Goal: Task Accomplishment & Management: Use online tool/utility

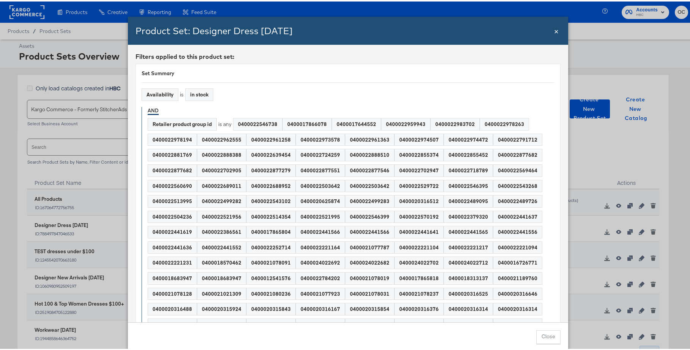
click at [556, 30] on span "×" at bounding box center [556, 29] width 5 height 10
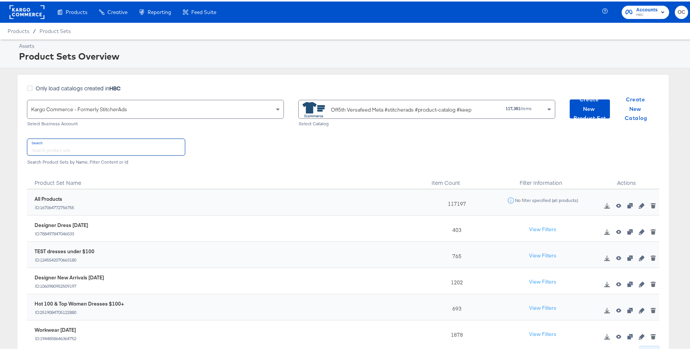
click at [131, 144] on input "text" at bounding box center [106, 145] width 158 height 16
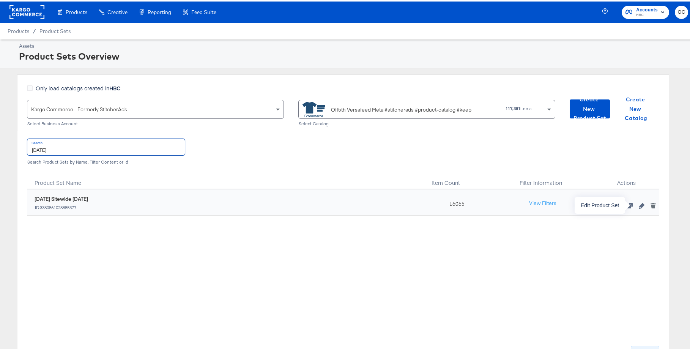
type input "[DATE]"
click at [639, 207] on icon "button" at bounding box center [641, 204] width 5 height 5
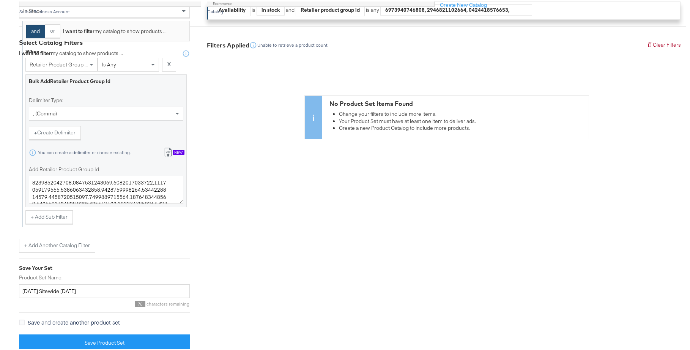
scroll to position [227, 0]
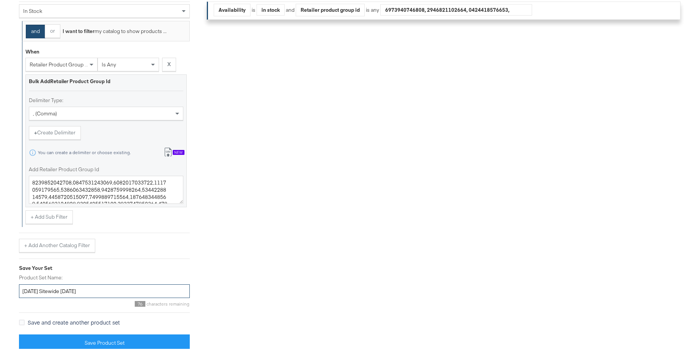
drag, startPoint x: 68, startPoint y: 291, endPoint x: 50, endPoint y: 288, distance: 18.0
click at [48, 290] on input "[DATE] Sitewide [DATE]" at bounding box center [104, 290] width 171 height 14
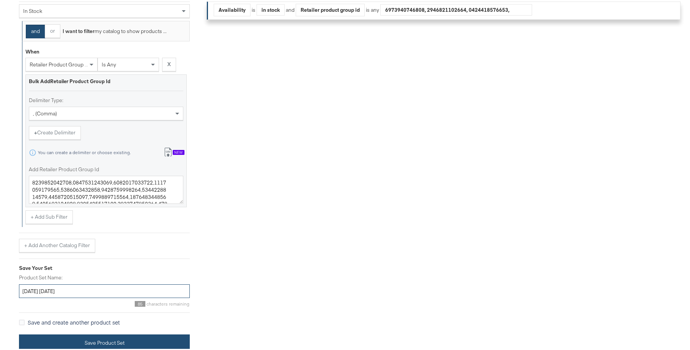
type input "[DATE] [DATE]"
click at [80, 340] on button "Save Product Set" at bounding box center [104, 341] width 171 height 17
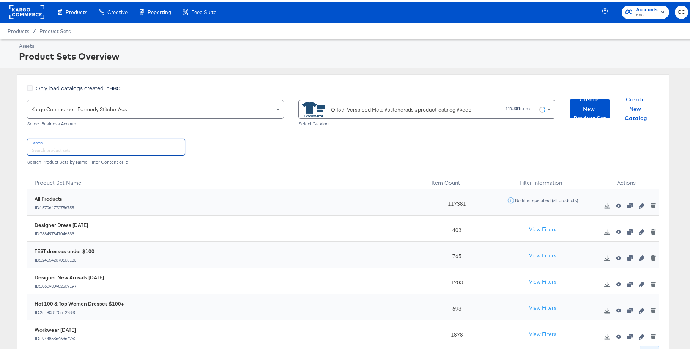
click at [106, 150] on input "text" at bounding box center [106, 145] width 158 height 16
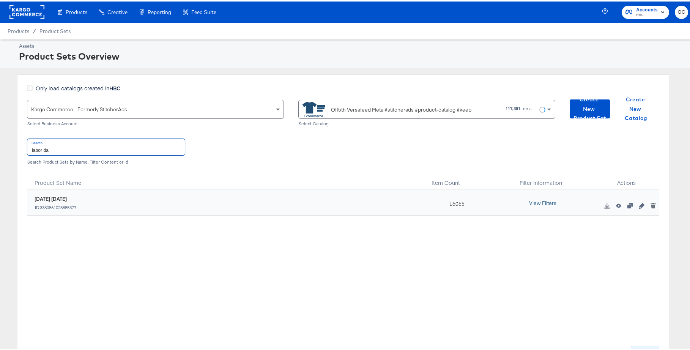
type input "labor da"
click at [540, 202] on button "View Filters" at bounding box center [543, 202] width 38 height 14
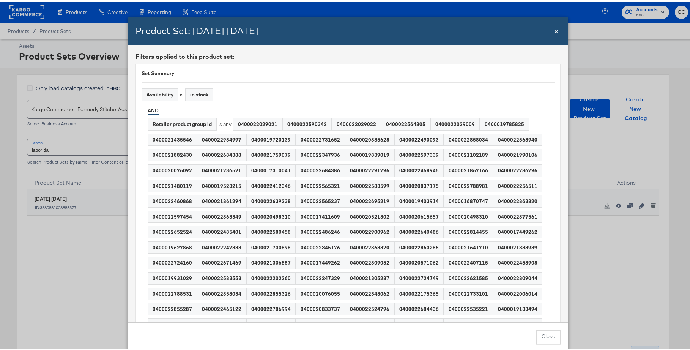
click at [556, 33] on span "×" at bounding box center [556, 29] width 5 height 10
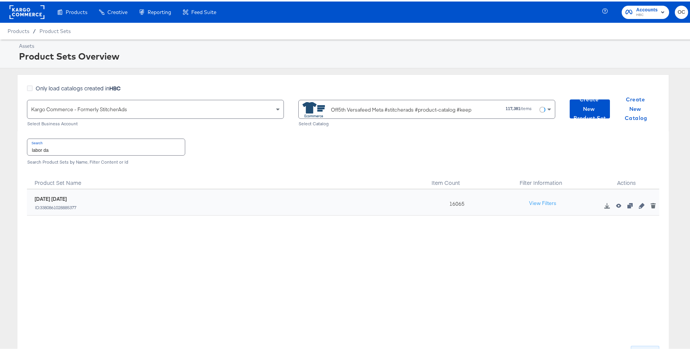
click at [104, 155] on div "Search labor da Search Product Sets by Name, Filter Content or Id" at bounding box center [343, 149] width 633 height 39
drag, startPoint x: 104, startPoint y: 155, endPoint x: 104, endPoint y: 150, distance: 4.6
click at [104, 155] on div "Search labor da Search Product Sets by Name, Filter Content or Id" at bounding box center [343, 149] width 633 height 39
click at [104, 150] on input "labor da" at bounding box center [106, 145] width 158 height 16
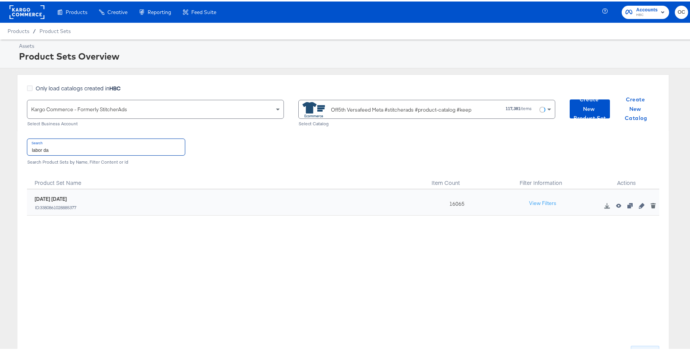
click at [104, 150] on input "labor da" at bounding box center [106, 145] width 158 height 16
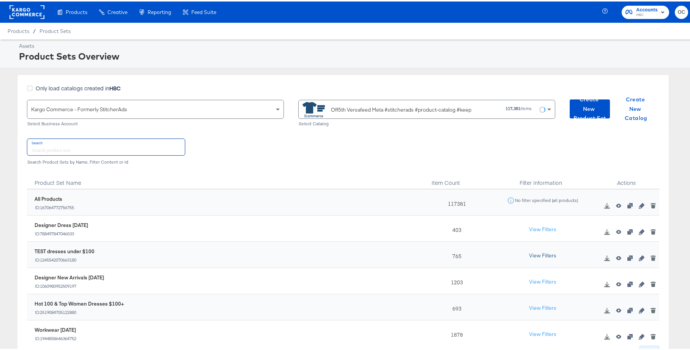
click at [534, 256] on button "View Filters" at bounding box center [543, 255] width 38 height 14
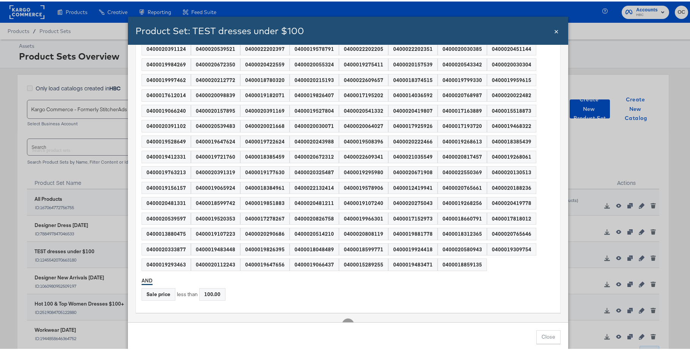
scroll to position [5792, 0]
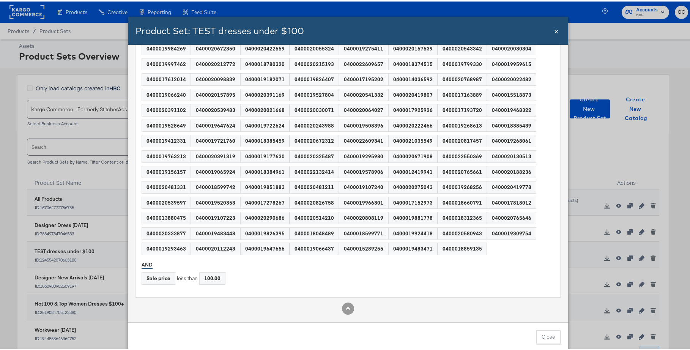
click at [554, 32] on span "×" at bounding box center [556, 29] width 5 height 10
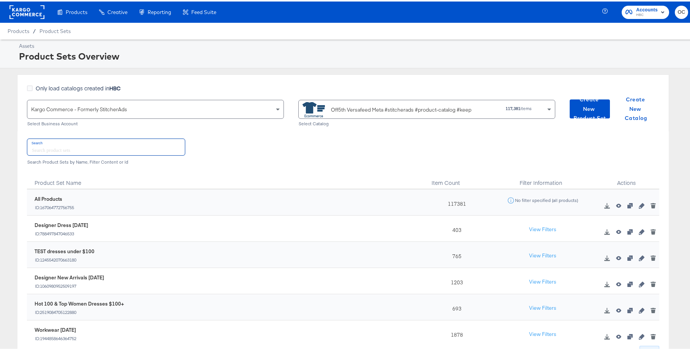
click at [107, 151] on input "text" at bounding box center [106, 145] width 158 height 16
type input "a"
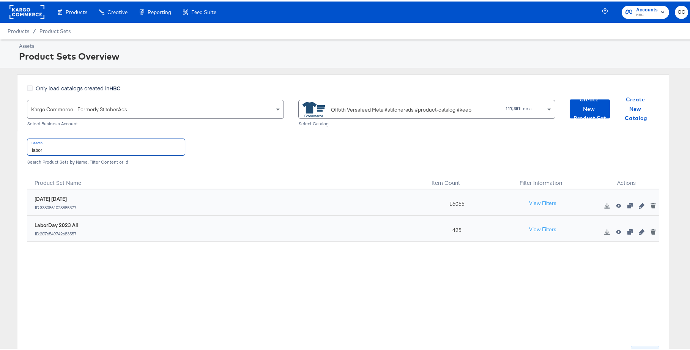
type input "labor"
click at [639, 206] on icon "button" at bounding box center [641, 204] width 5 height 5
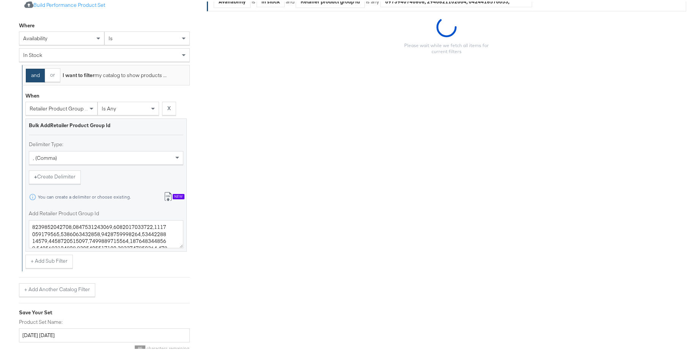
scroll to position [221, 0]
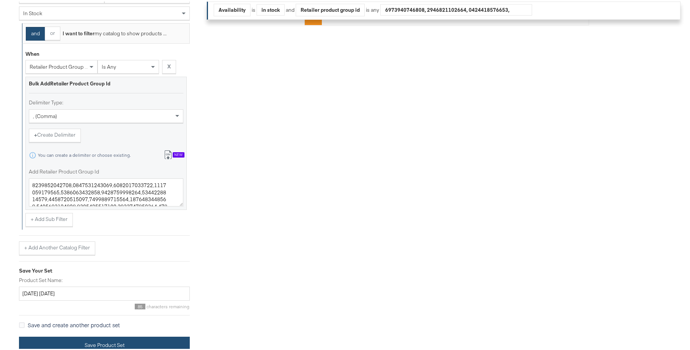
click at [114, 339] on button "Save Product Set" at bounding box center [104, 343] width 171 height 17
click at [88, 342] on button "Save Product Set" at bounding box center [104, 343] width 171 height 17
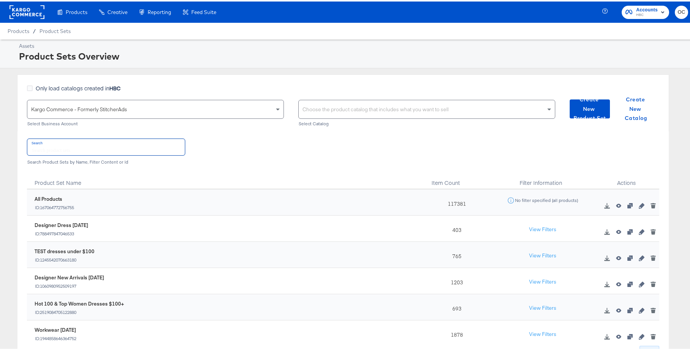
click at [108, 142] on input "text" at bounding box center [106, 145] width 158 height 16
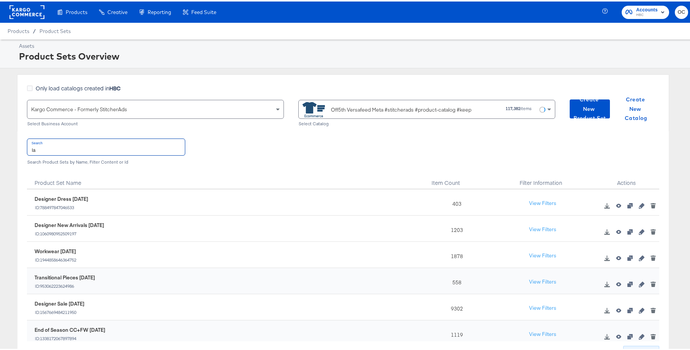
type input "l"
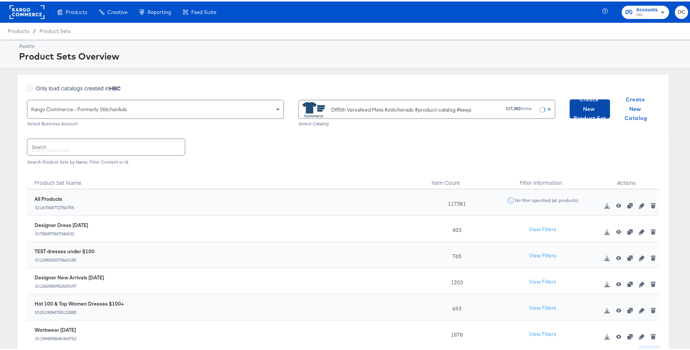
click at [575, 108] on span "Create New Product Set" at bounding box center [590, 107] width 34 height 28
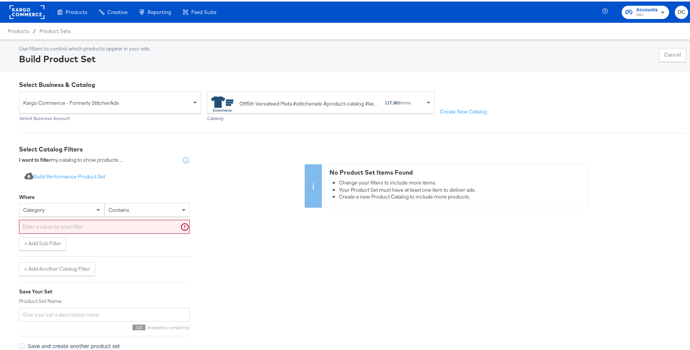
click at [86, 213] on div "category" at bounding box center [61, 208] width 85 height 13
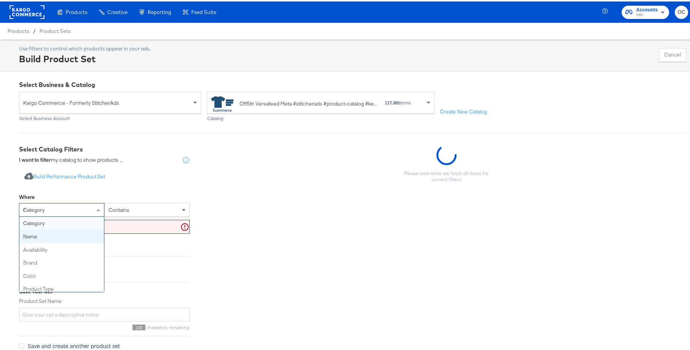
type input "re"
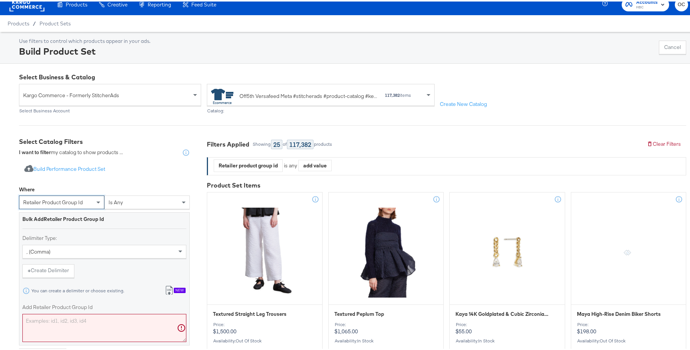
scroll to position [27, 0]
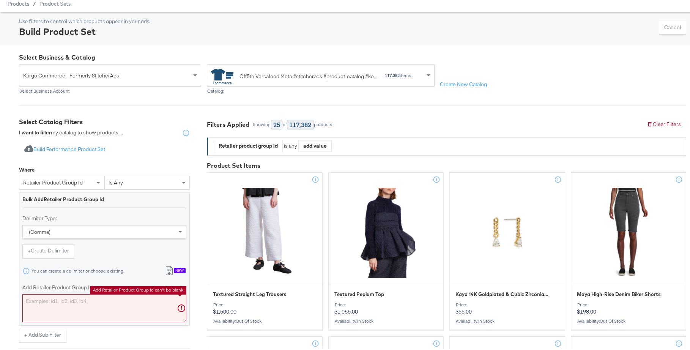
click at [68, 295] on textarea "Add Retailer Product Group Id" at bounding box center [104, 307] width 164 height 28
paste textarea "0400022029021,0400022590342,0400022029022,0400022564805,0400022029009,040001978…"
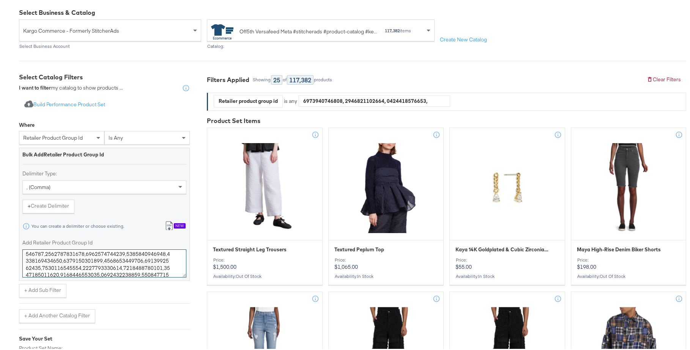
scroll to position [131, 0]
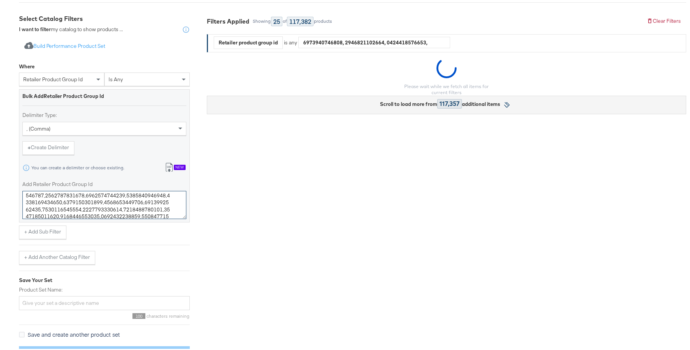
type textarea "0400022029021,0400022590342,0400022029022,0400022564805,0400022029009,040001978…"
click at [74, 302] on input "Product Set Name:" at bounding box center [104, 302] width 171 height 14
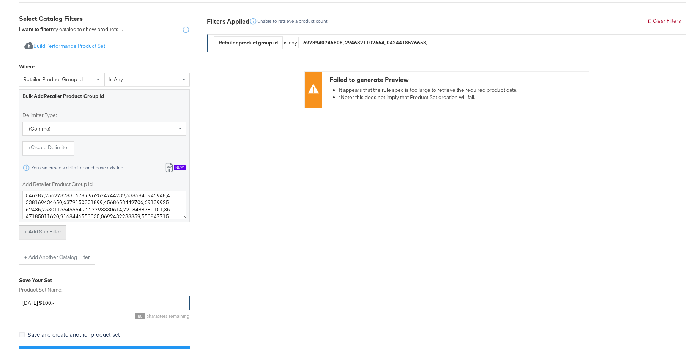
type input "[DATE] $100>"
click at [60, 233] on button "+ Add Sub Filter" at bounding box center [42, 231] width 47 height 14
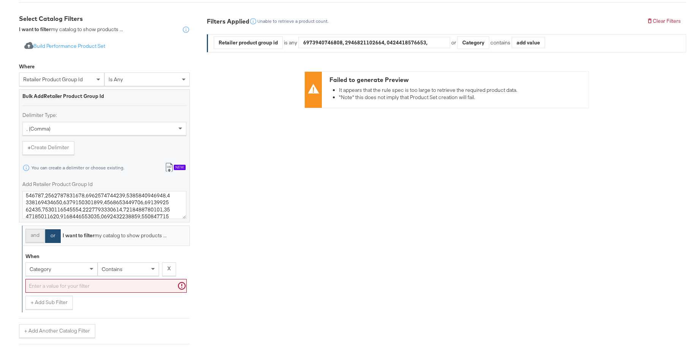
click at [39, 239] on button "and" at bounding box center [34, 234] width 19 height 14
click at [61, 270] on div "category" at bounding box center [61, 267] width 71 height 13
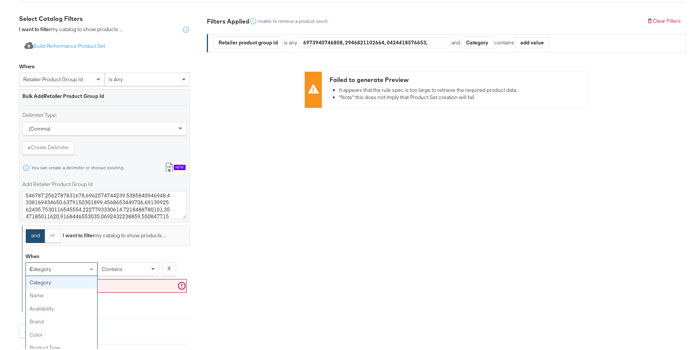
type input "sa"
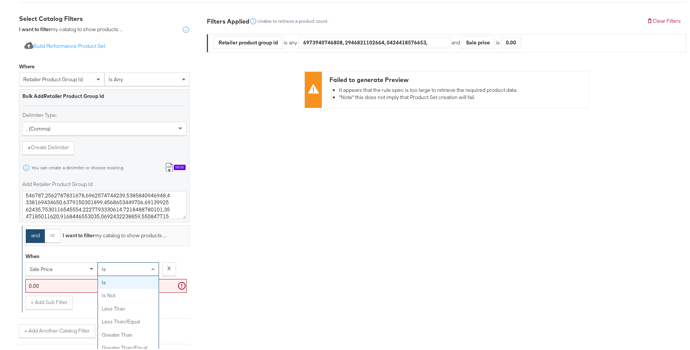
click at [141, 266] on div "is" at bounding box center [128, 267] width 61 height 13
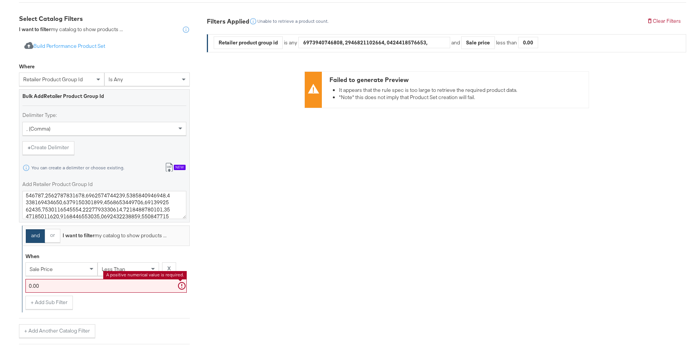
drag, startPoint x: 98, startPoint y: 287, endPoint x: 25, endPoint y: 284, distance: 72.6
click at [25, 284] on input "0.00" at bounding box center [105, 285] width 161 height 14
type input "100.00"
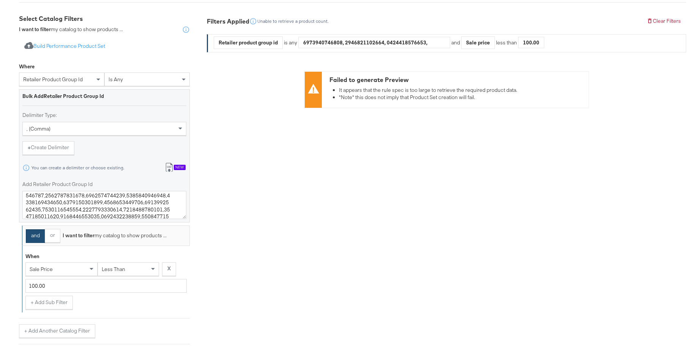
click at [174, 313] on div "and or I want to filter my catalog to show products ... When sale price less th…" at bounding box center [104, 280] width 171 height 113
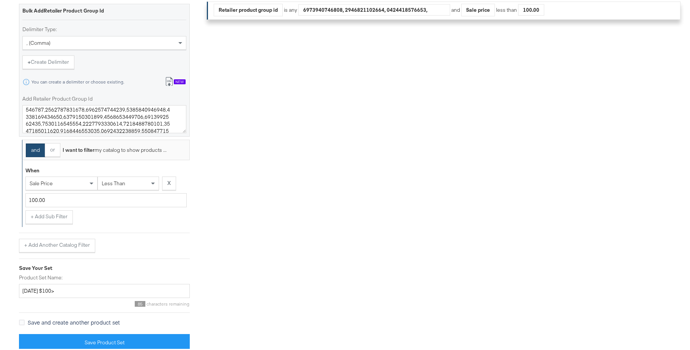
scroll to position [220, 0]
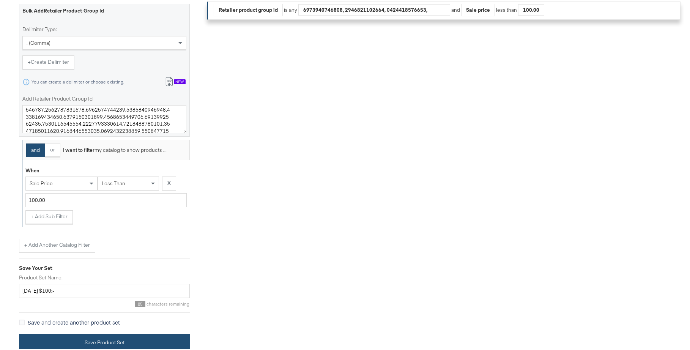
click at [117, 341] on button "Save Product Set" at bounding box center [104, 341] width 171 height 17
click at [139, 342] on button "Save Product Set" at bounding box center [104, 341] width 171 height 17
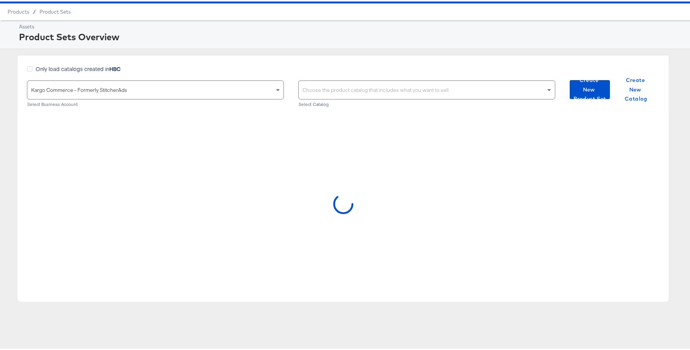
scroll to position [36, 0]
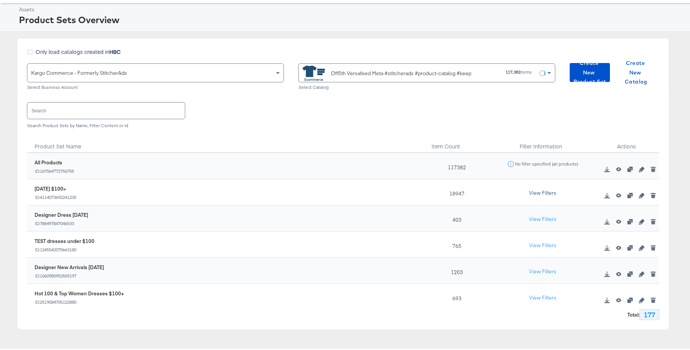
click at [540, 190] on button "View Filters" at bounding box center [543, 192] width 38 height 14
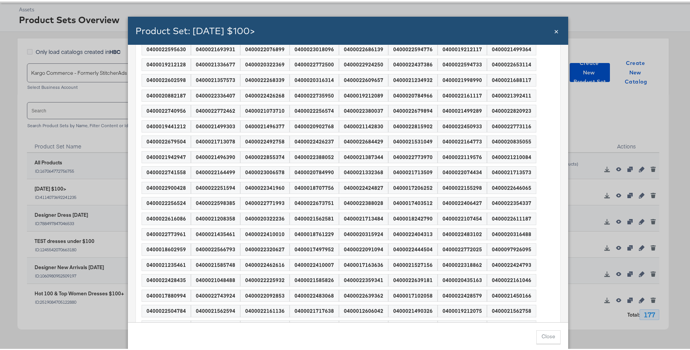
scroll to position [28761, 0]
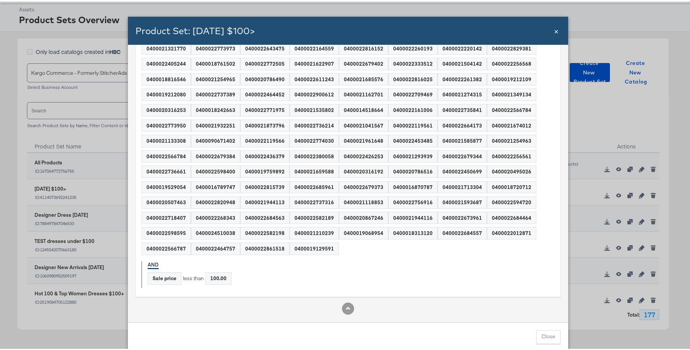
click at [554, 31] on span "×" at bounding box center [556, 29] width 5 height 10
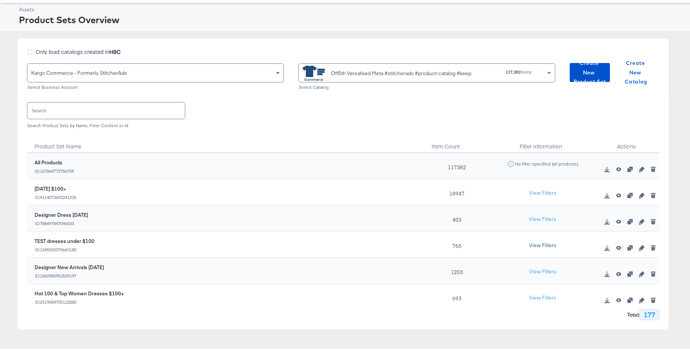
click at [534, 244] on button "View Filters" at bounding box center [543, 244] width 38 height 14
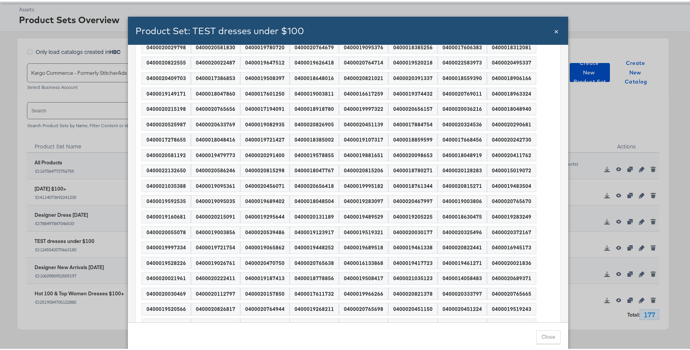
scroll to position [5792, 0]
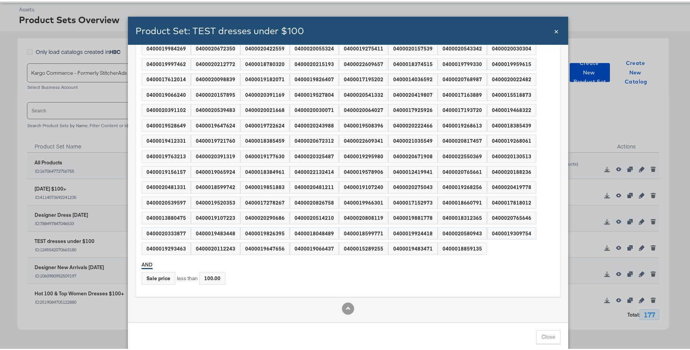
click at [554, 32] on span "×" at bounding box center [556, 29] width 5 height 10
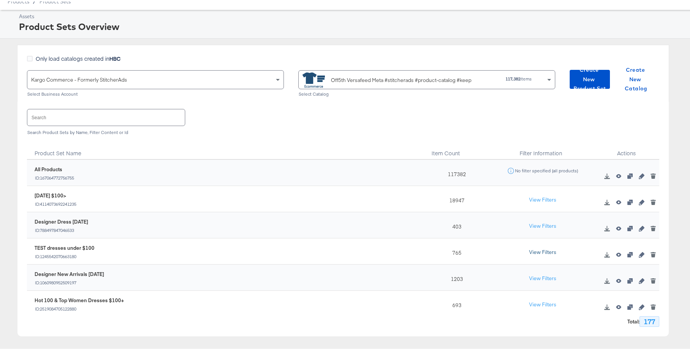
scroll to position [24, 0]
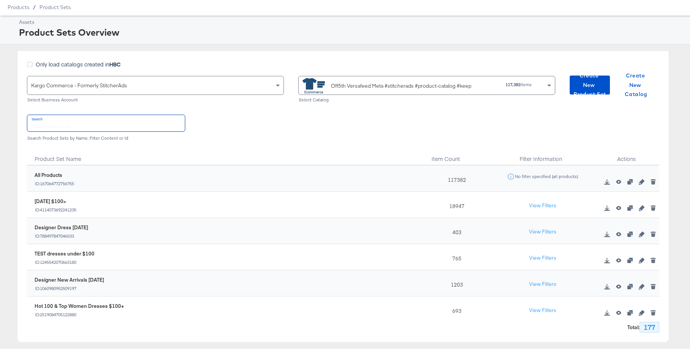
drag, startPoint x: 119, startPoint y: 124, endPoint x: 89, endPoint y: 123, distance: 30.0
click at [119, 124] on input "text" at bounding box center [106, 122] width 158 height 16
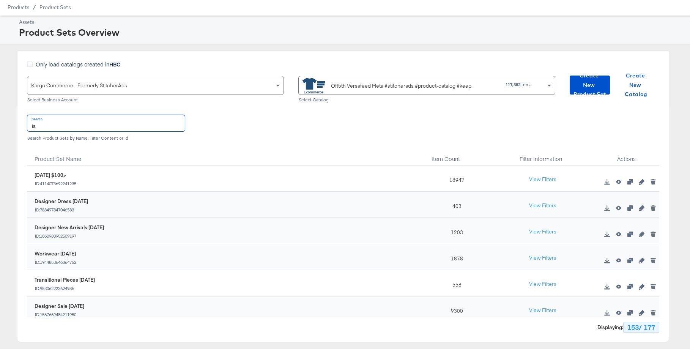
type input "l"
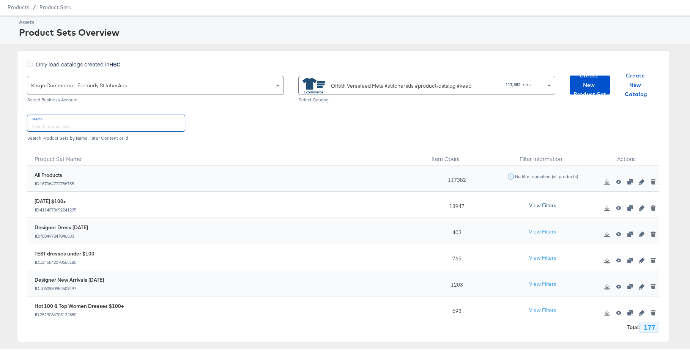
click at [535, 206] on button "View Filters" at bounding box center [543, 204] width 38 height 14
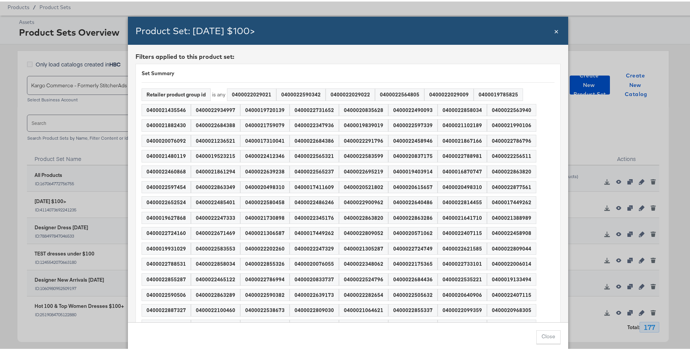
click at [555, 34] on span "×" at bounding box center [556, 29] width 5 height 10
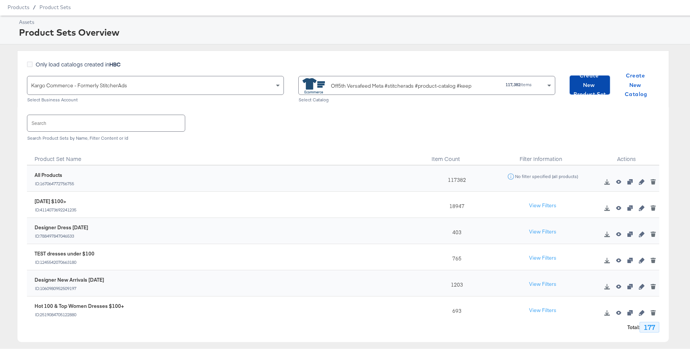
click at [586, 88] on span "Create New Product Set" at bounding box center [590, 84] width 34 height 28
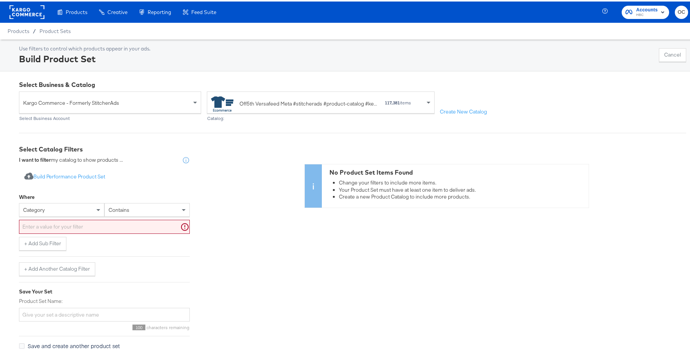
click at [67, 207] on div "category" at bounding box center [61, 208] width 85 height 13
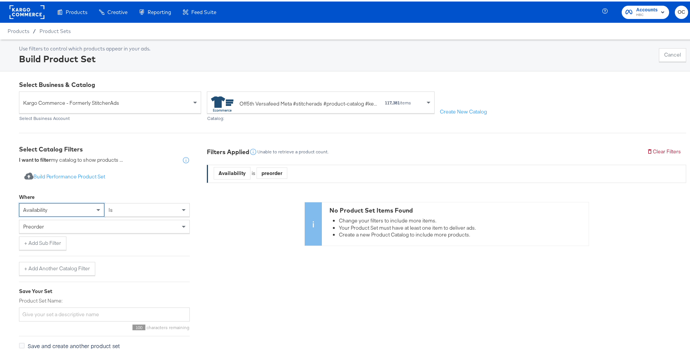
click at [91, 226] on div "preorder" at bounding box center [104, 225] width 170 height 13
click at [47, 244] on button "+ Add Sub Filter" at bounding box center [42, 242] width 47 height 14
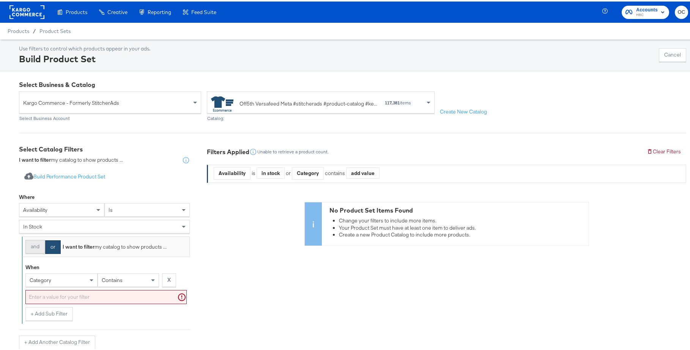
click at [33, 247] on button "and" at bounding box center [34, 246] width 19 height 14
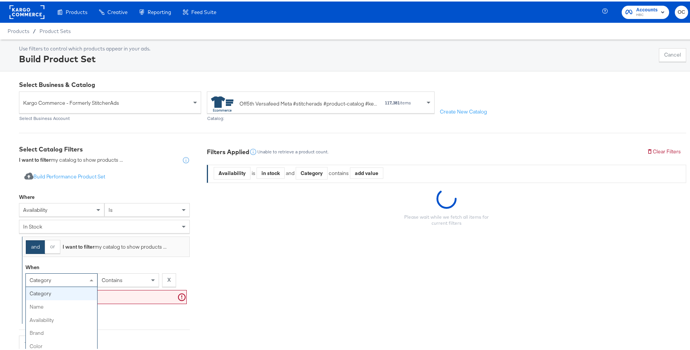
click at [71, 275] on div "category category name availability brand color product type product tags price…" at bounding box center [61, 279] width 72 height 14
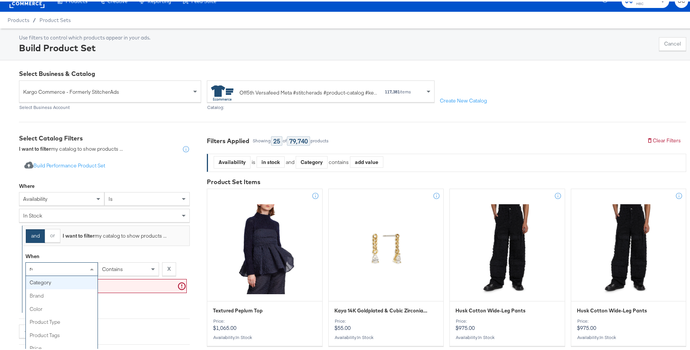
type input "ret"
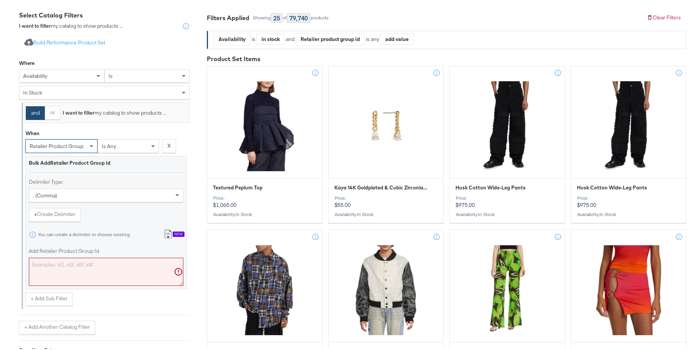
scroll to position [142, 0]
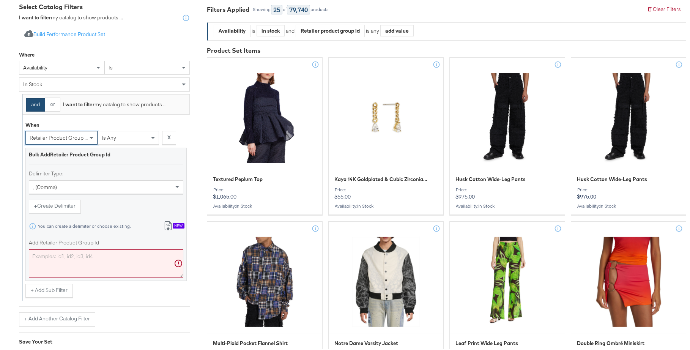
click at [75, 258] on textarea "Add Retailer Product Group Id" at bounding box center [106, 262] width 155 height 28
paste textarea "0400018904704,0400022566756,0400022779578,0400022371020,0400022870560,040002086…"
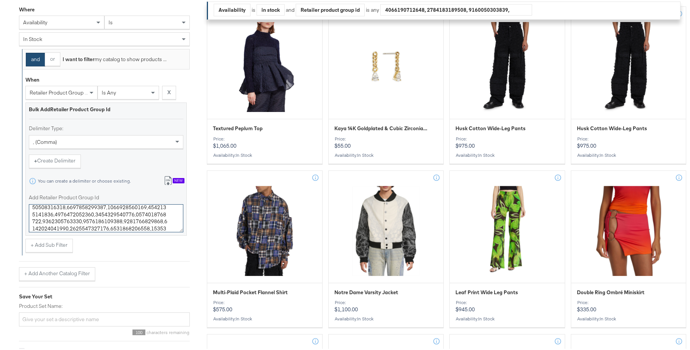
scroll to position [201, 0]
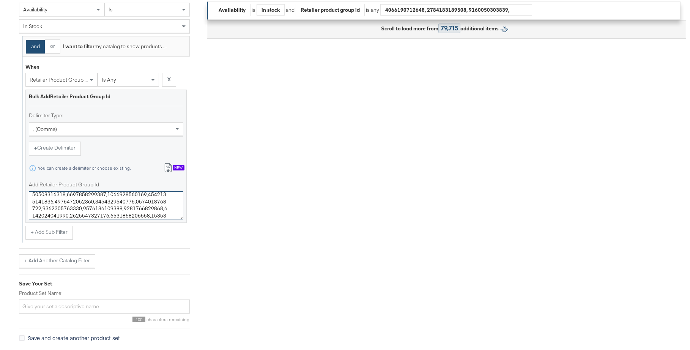
type textarea "0400018904704,0400022566756,0400022779578,0400022371020,0400022870560,040002086…"
click at [87, 306] on input "Product Set Name:" at bounding box center [104, 305] width 171 height 14
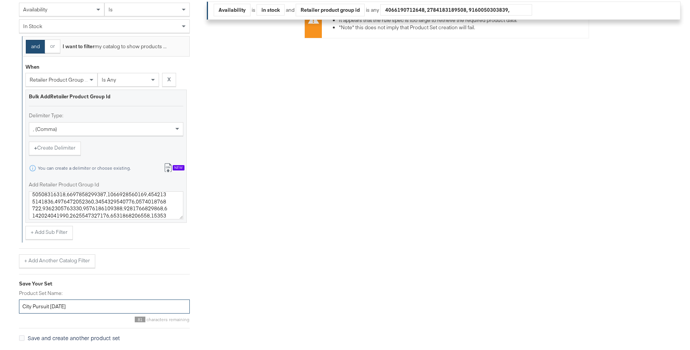
click at [22, 306] on input "City Pursuit [DATE]" at bounding box center [104, 305] width 171 height 14
type input "Brand City Pursuit [DATE]"
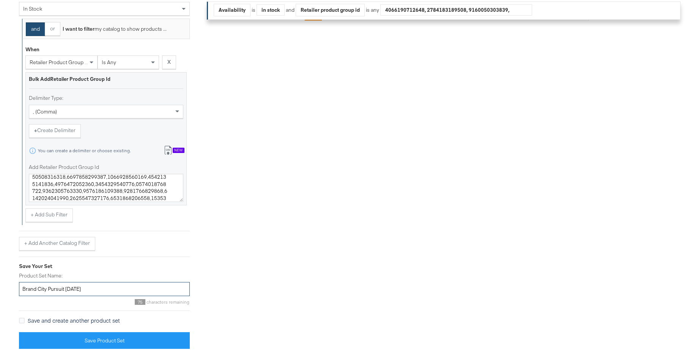
scroll to position [219, 0]
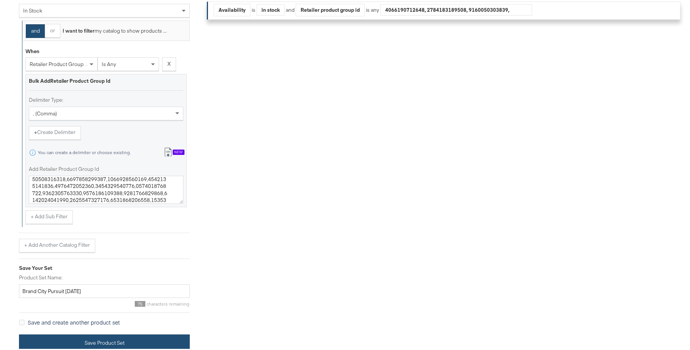
click at [134, 340] on button "Save Product Set" at bounding box center [104, 341] width 171 height 17
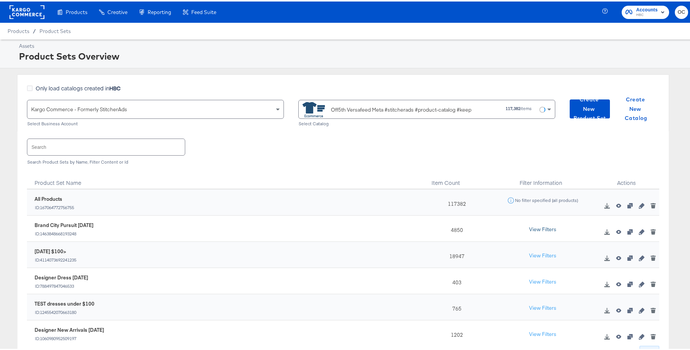
click at [538, 229] on button "View Filters" at bounding box center [543, 228] width 38 height 14
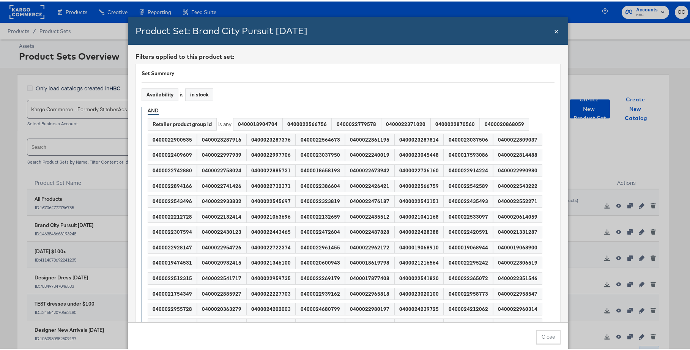
click at [554, 30] on span "×" at bounding box center [556, 29] width 5 height 10
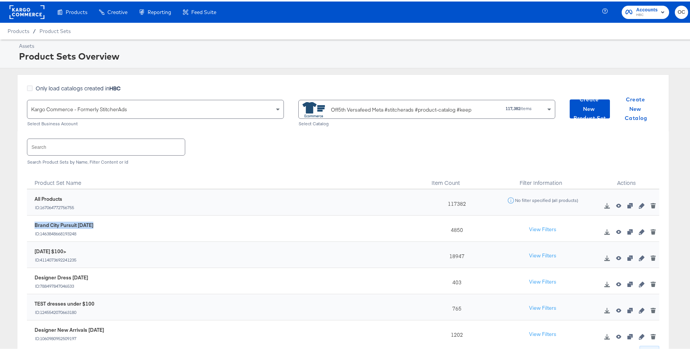
drag, startPoint x: 86, startPoint y: 221, endPoint x: 29, endPoint y: 221, distance: 56.6
click at [29, 221] on div "Brand City Pursuit [DATE] ID: 1463848668193248" at bounding box center [224, 227] width 395 height 26
copy div "Brand City Pursuit [DATE]"
click at [530, 231] on button "View Filters" at bounding box center [543, 228] width 38 height 14
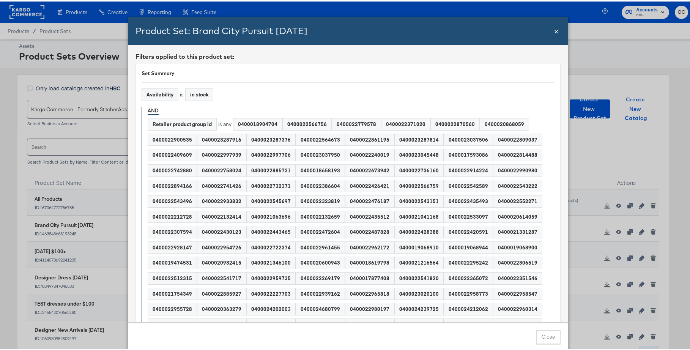
click at [406, 194] on div "0400022543151" at bounding box center [419, 200] width 49 height 12
